Goal: Task Accomplishment & Management: Manage account settings

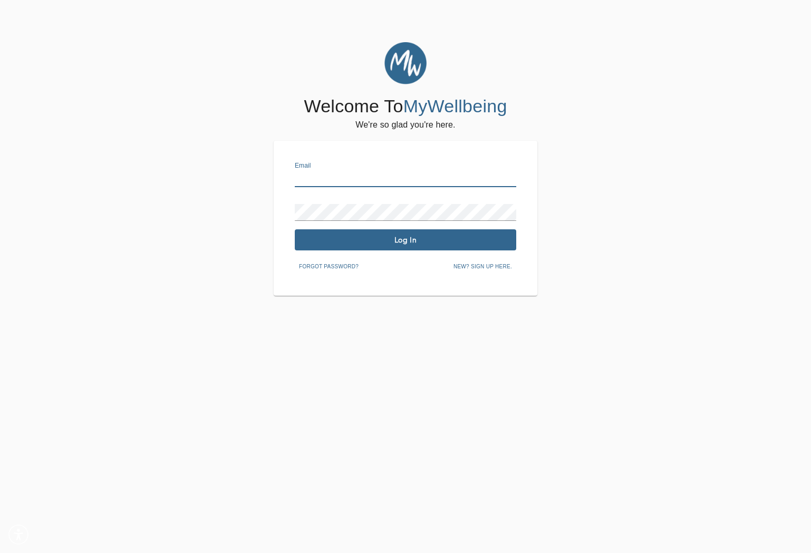
click at [325, 172] on input "text" at bounding box center [406, 178] width 222 height 17
type input "[PERSON_NAME][EMAIL_ADDRESS][DOMAIN_NAME]"
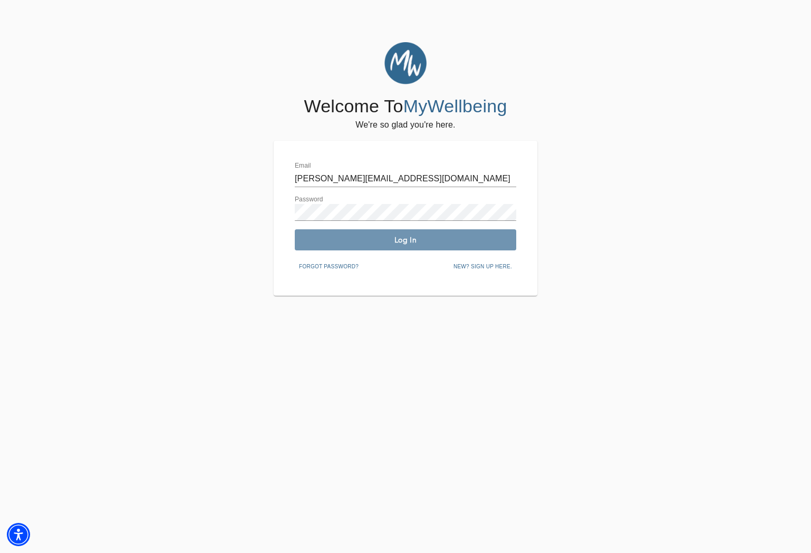
click at [403, 239] on span "Log In" at bounding box center [405, 240] width 213 height 10
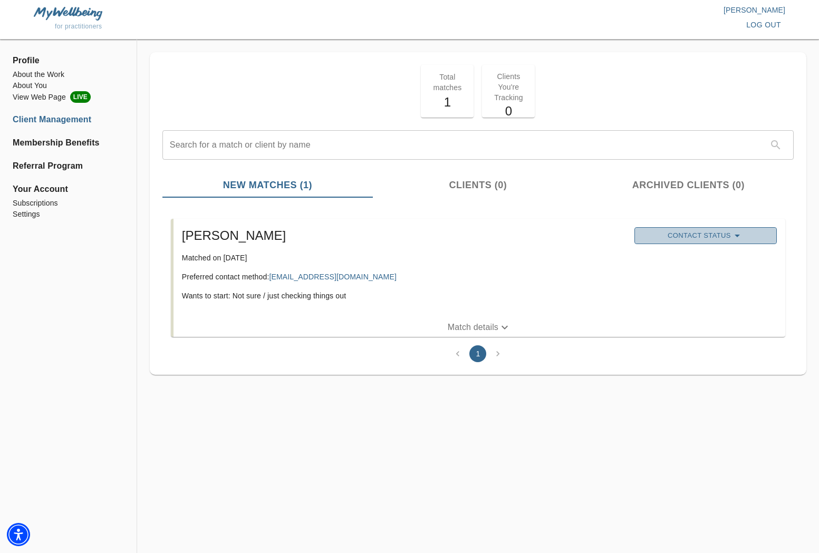
click at [707, 236] on span "Contact Status" at bounding box center [706, 235] width 132 height 13
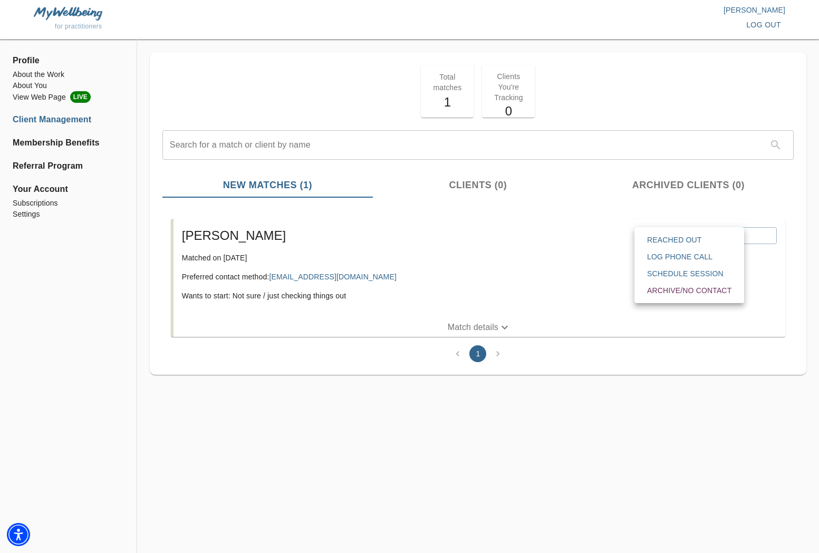
click at [686, 237] on span "Reached Out" at bounding box center [689, 240] width 84 height 11
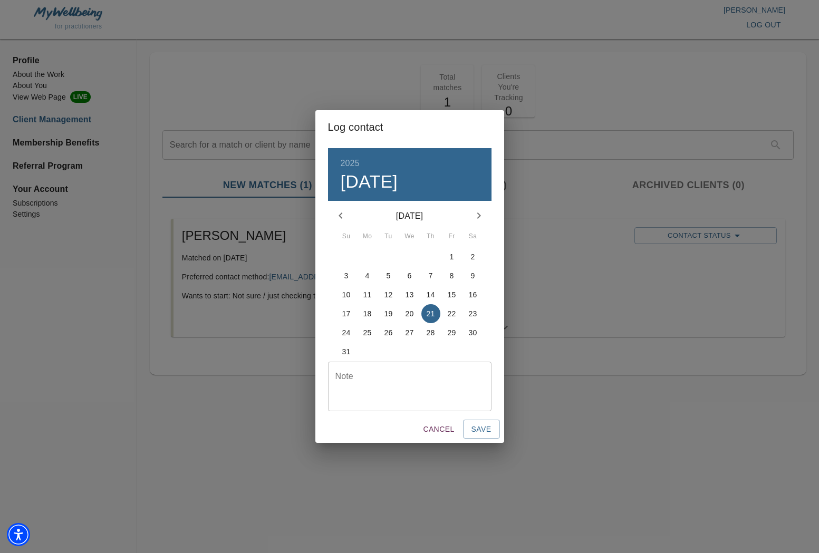
click at [433, 312] on p "21" at bounding box center [431, 314] width 8 height 11
click at [409, 386] on textarea at bounding box center [410, 386] width 149 height 30
type textarea "Emailed client [DATE] 11:15 AM"
click at [485, 432] on span "Save" at bounding box center [482, 429] width 20 height 13
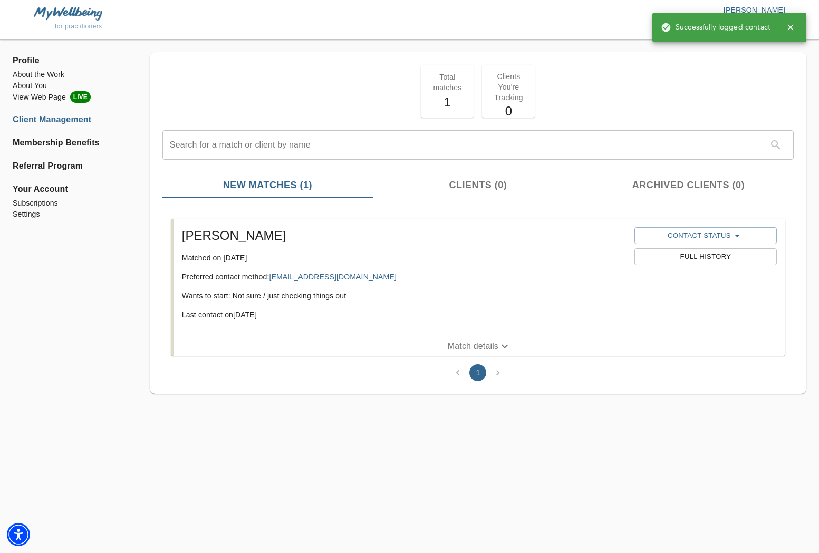
click at [506, 347] on icon "button" at bounding box center [505, 347] width 6 height 4
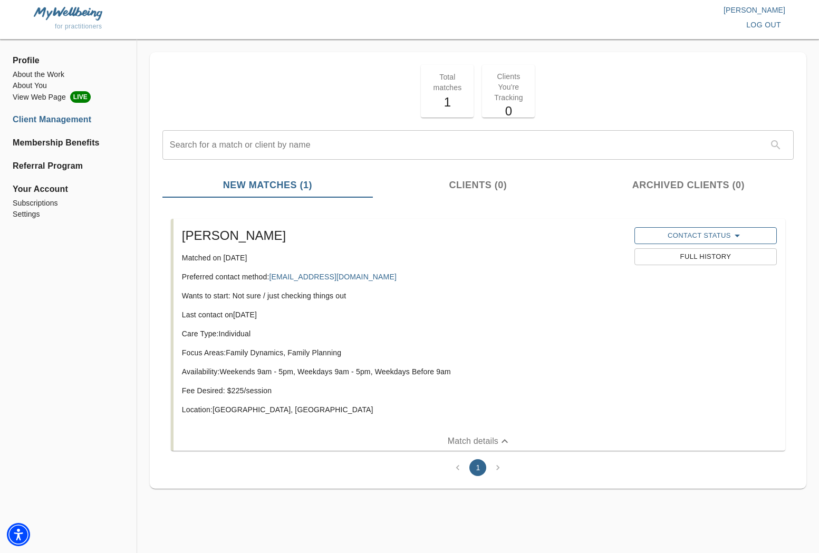
click at [730, 236] on span "Contact Status" at bounding box center [706, 235] width 132 height 13
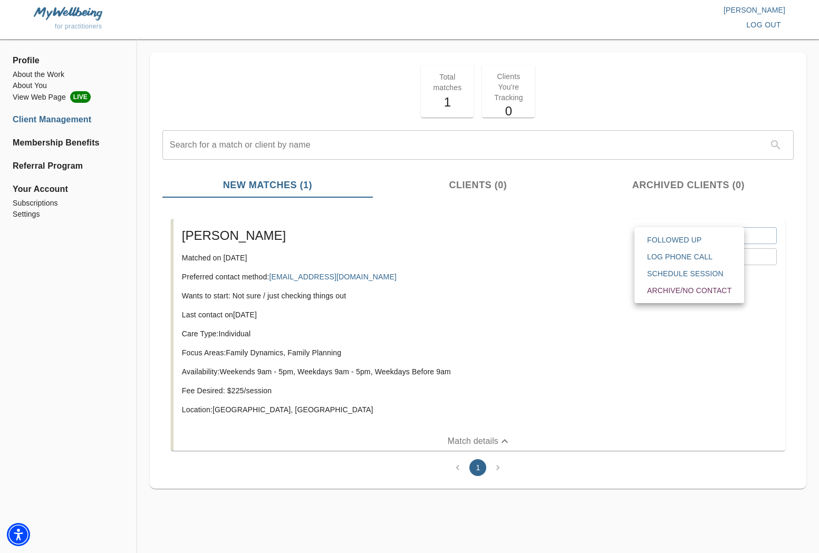
click at [516, 318] on div at bounding box center [409, 276] width 819 height 553
